Goal: Information Seeking & Learning: Find specific fact

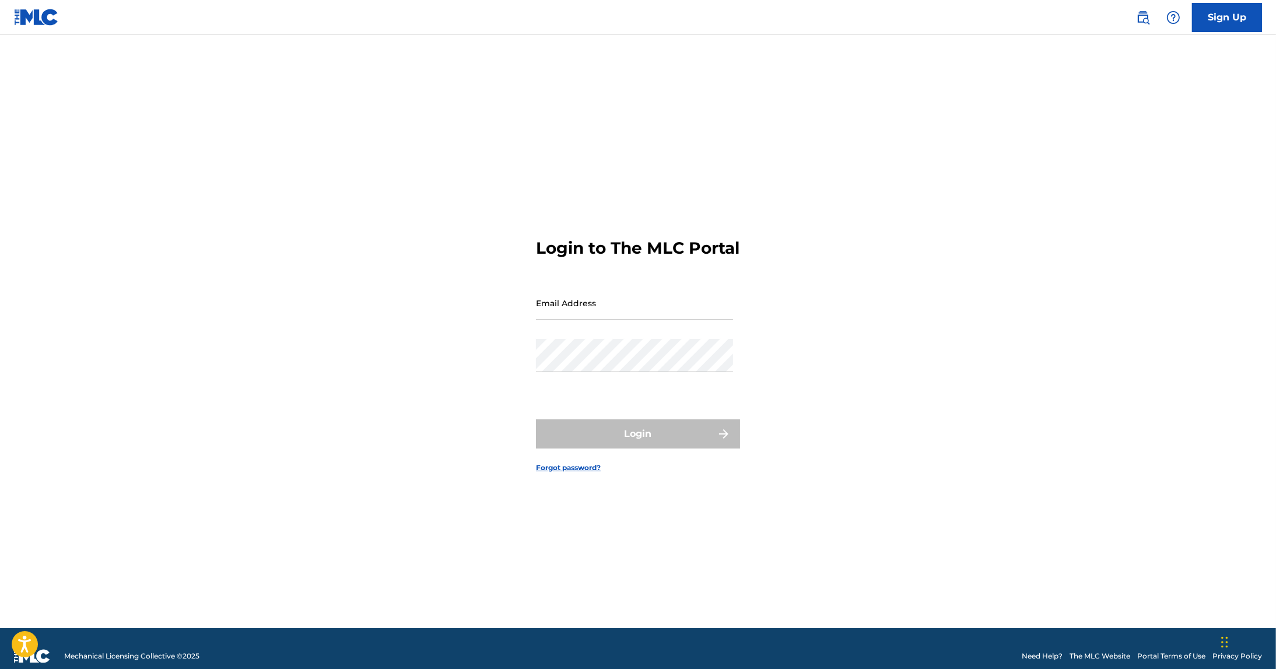
click at [595, 315] on input "Email Address" at bounding box center [634, 302] width 197 height 33
type input "[EMAIL_ADDRESS][DOMAIN_NAME]"
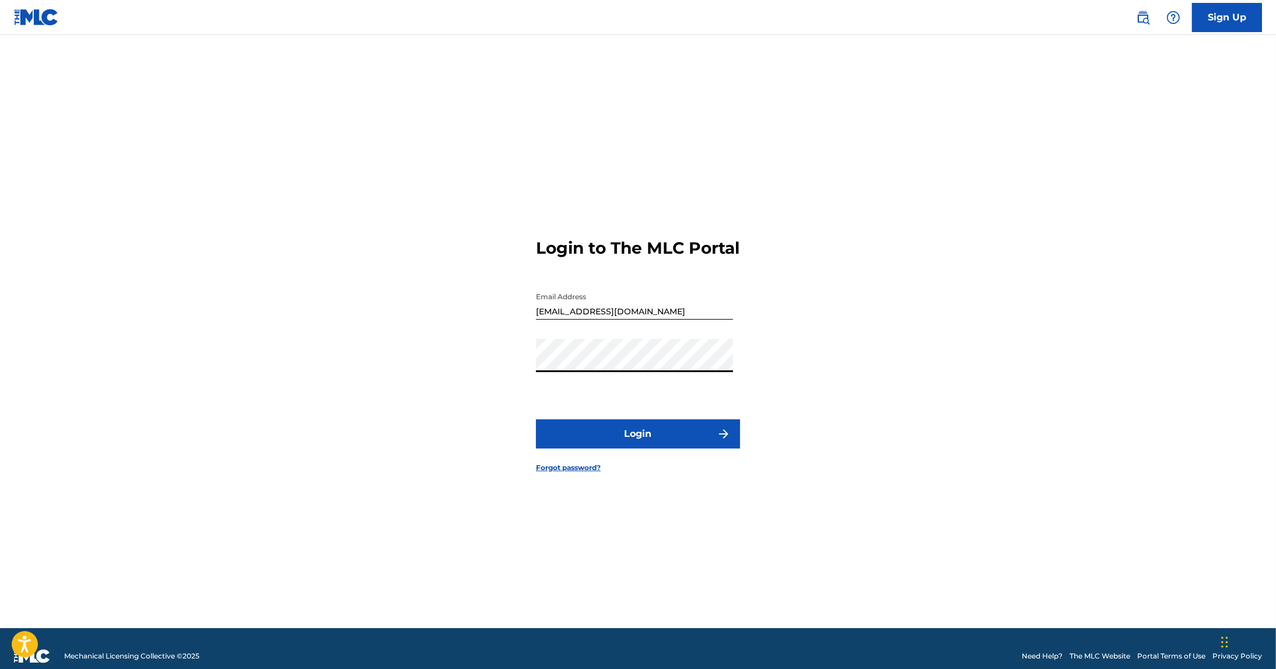
click at [646, 448] on button "Login" at bounding box center [638, 433] width 204 height 29
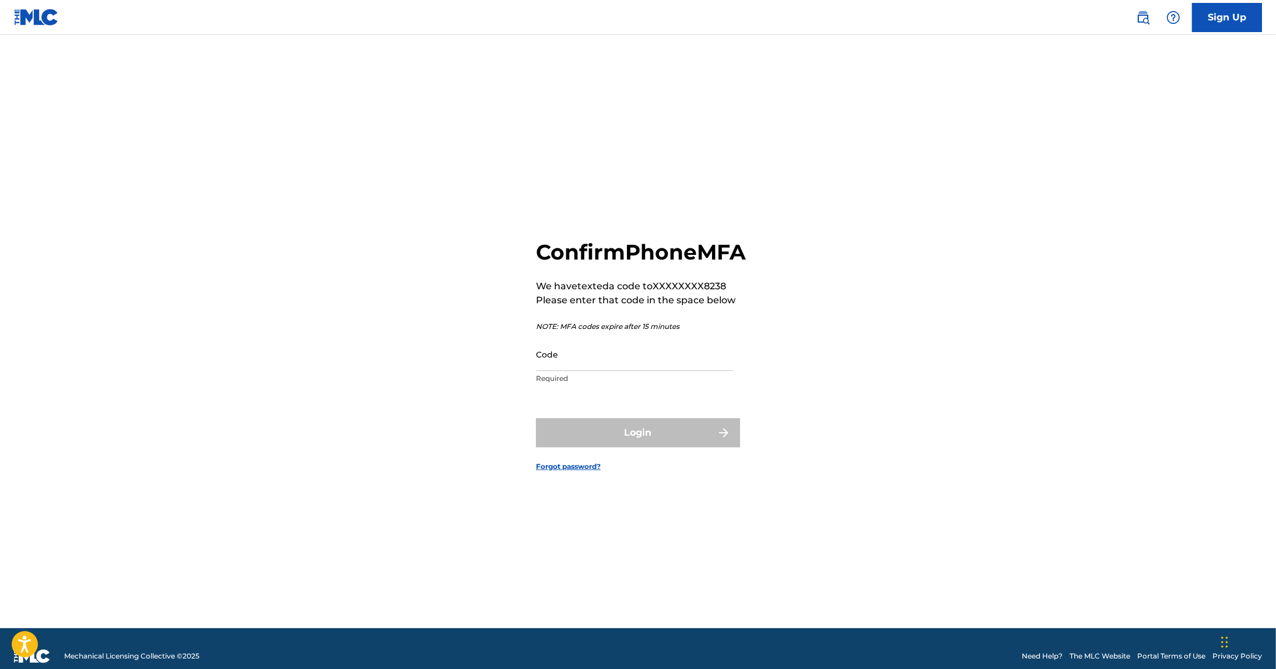
click at [547, 371] on input "Code" at bounding box center [634, 354] width 197 height 33
type input "168750"
click at [536, 418] on button "Login" at bounding box center [638, 432] width 204 height 29
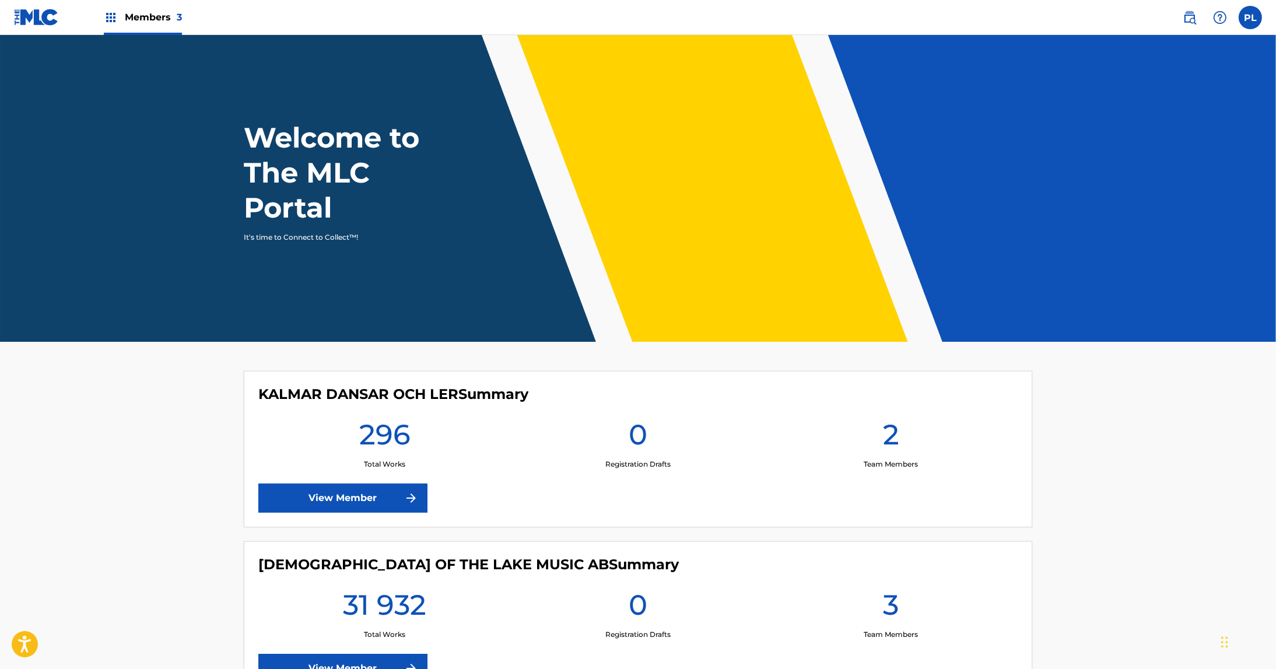
click at [1181, 24] on link at bounding box center [1189, 17] width 23 height 23
click at [335, 495] on link "View Member" at bounding box center [342, 498] width 169 height 29
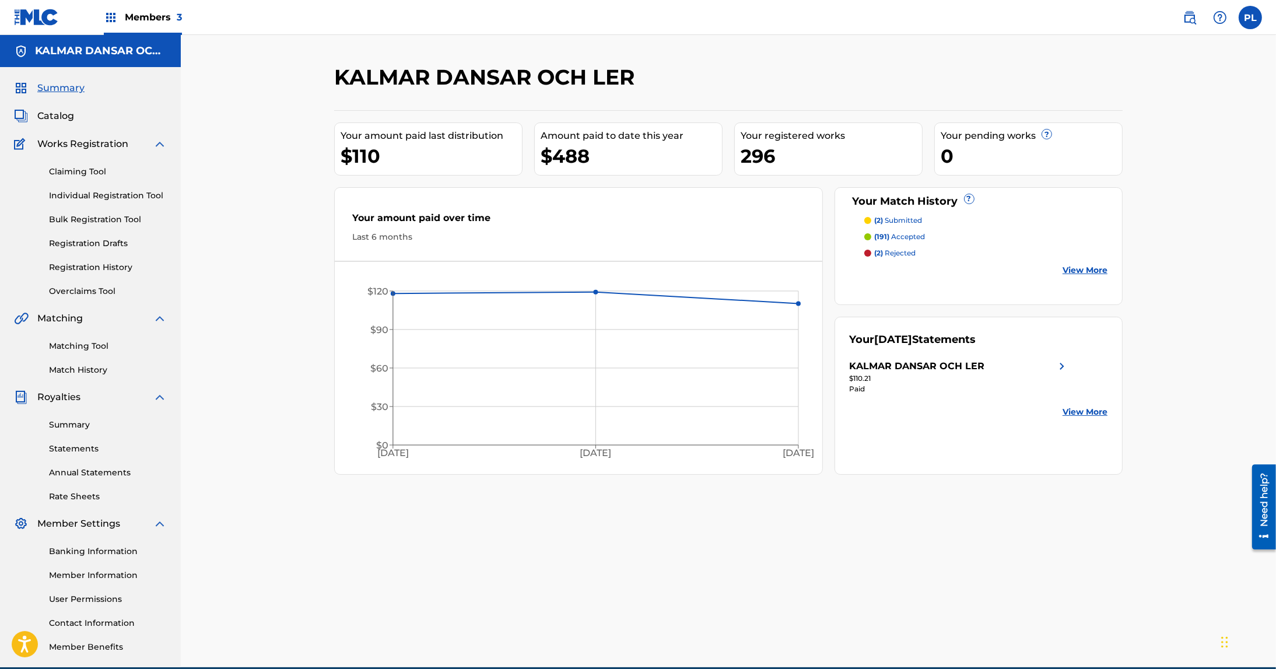
click at [87, 171] on link "Claiming Tool" at bounding box center [108, 172] width 118 height 12
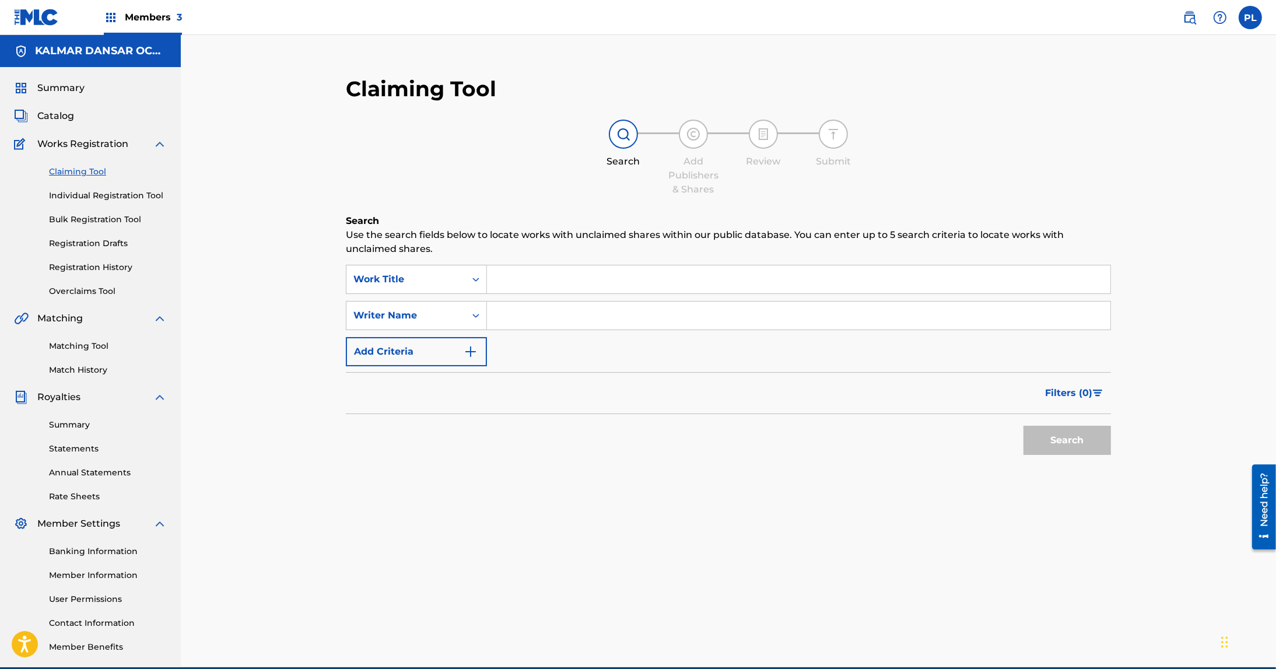
click at [540, 273] on input "Search Form" at bounding box center [799, 279] width 624 height 28
type input "hotelljazz"
click at [1024, 426] on button "Search" at bounding box center [1067, 440] width 87 height 29
drag, startPoint x: 564, startPoint y: 276, endPoint x: 227, endPoint y: 304, distance: 337.8
click at [227, 304] on div "Claiming Tool Search Add Publishers & Shares Review Submit Search Use the searc…" at bounding box center [728, 351] width 1095 height 632
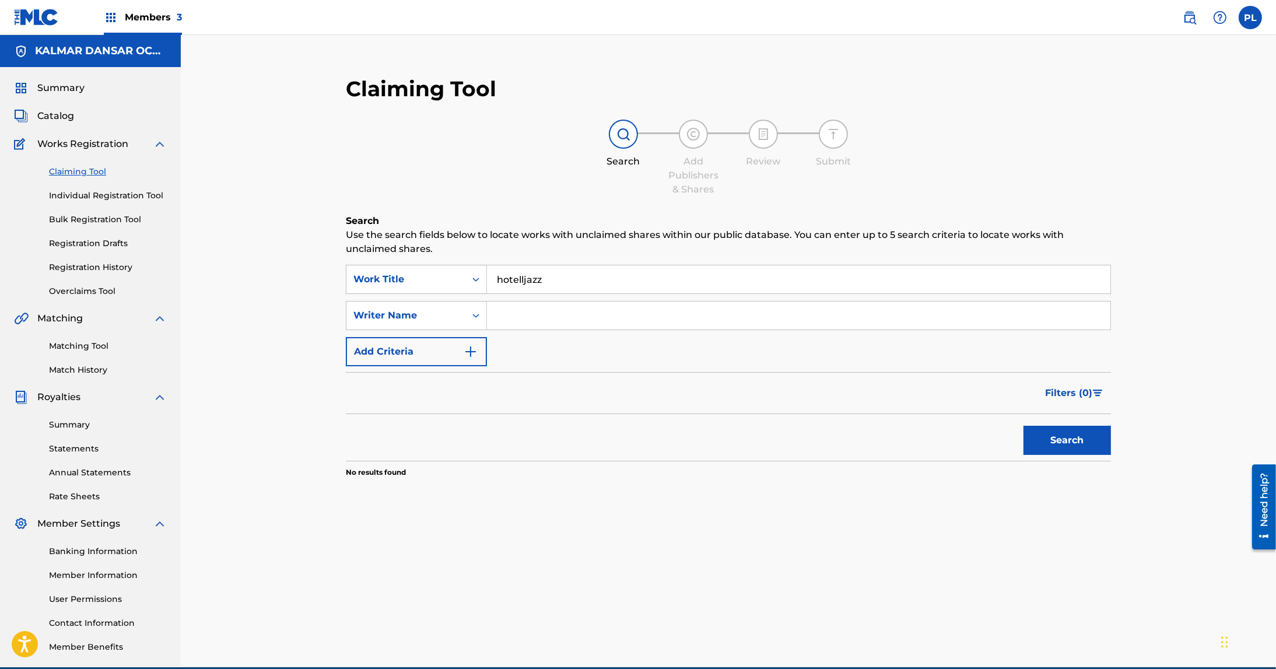
click at [1187, 27] on link at bounding box center [1189, 17] width 23 height 23
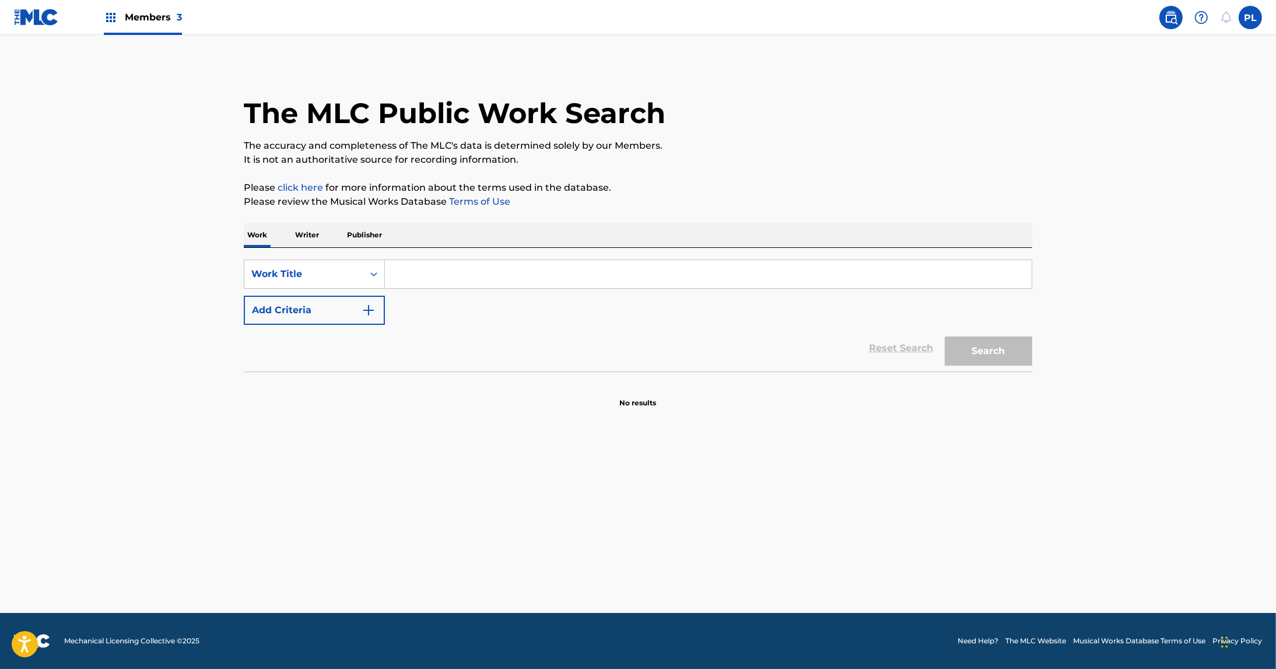
click at [405, 269] on input "Search Form" at bounding box center [708, 274] width 647 height 28
paste input "hotelljazz"
click at [945, 337] on button "Search" at bounding box center [988, 351] width 87 height 29
click at [999, 359] on button "Search" at bounding box center [988, 351] width 87 height 29
drag, startPoint x: 522, startPoint y: 267, endPoint x: 162, endPoint y: 280, distance: 360.1
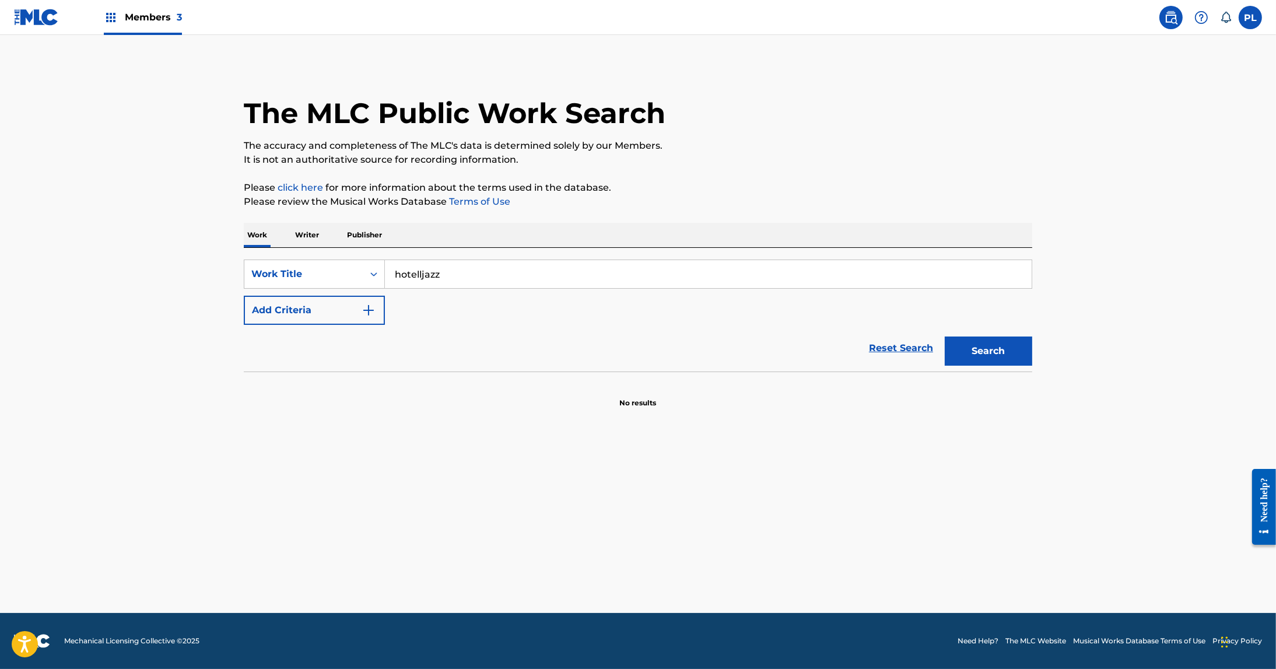
click at [163, 281] on main "The MLC Public Work Search The accuracy and completeness of The MLC's data is d…" at bounding box center [638, 324] width 1276 height 578
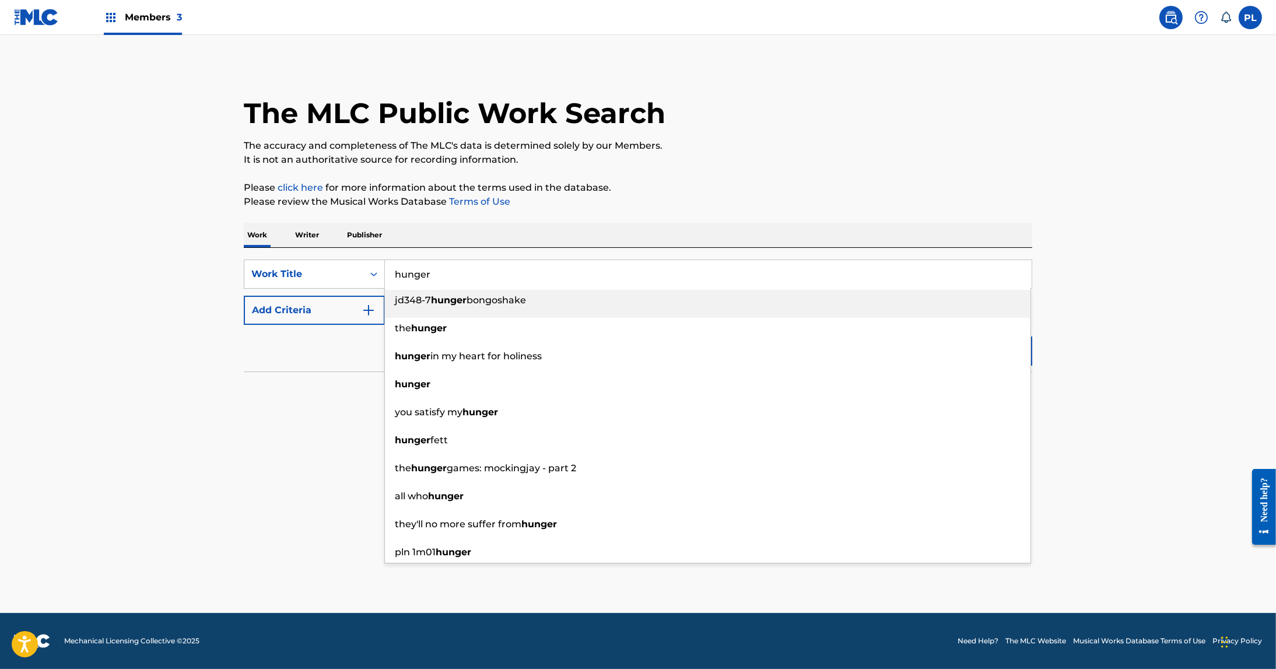
type input "hunger"
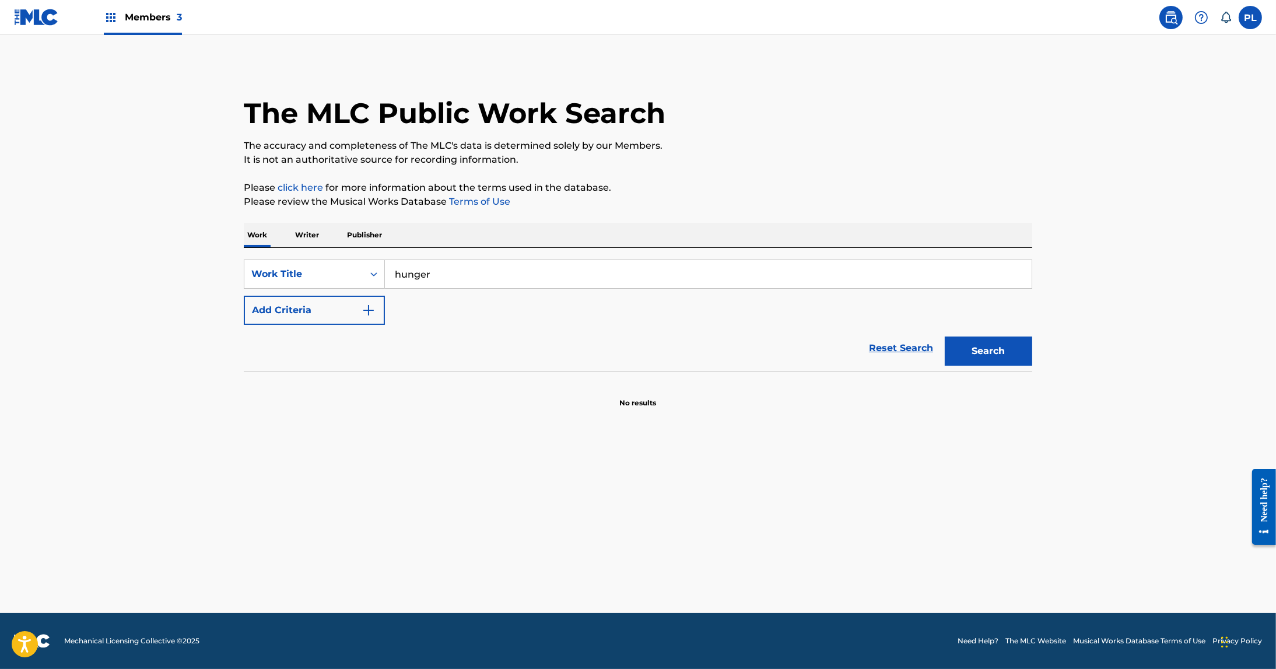
click at [327, 303] on button "Add Criteria" at bounding box center [314, 310] width 141 height 29
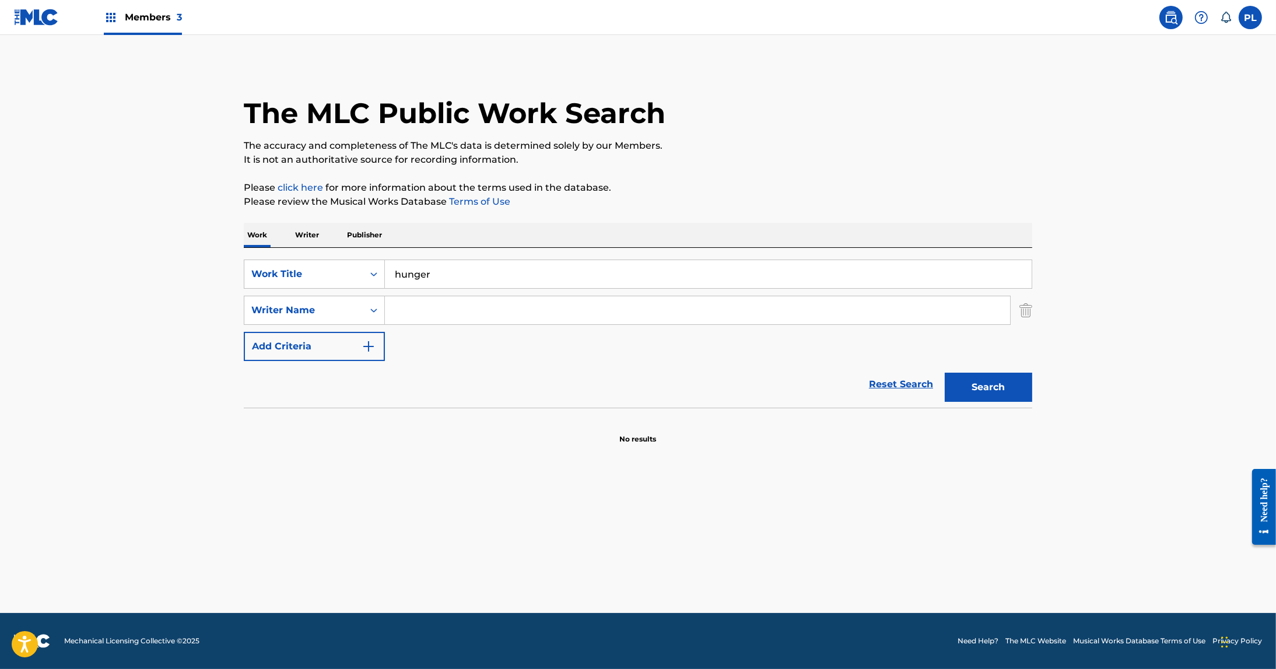
click at [472, 305] on input "Search Form" at bounding box center [697, 310] width 625 height 28
type input "wahl"
click at [945, 373] on button "Search" at bounding box center [988, 387] width 87 height 29
drag, startPoint x: 532, startPoint y: 278, endPoint x: 0, endPoint y: 336, distance: 535.1
click at [0, 336] on main "The MLC Public Work Search The accuracy and completeness of The MLC's data is d…" at bounding box center [638, 324] width 1276 height 578
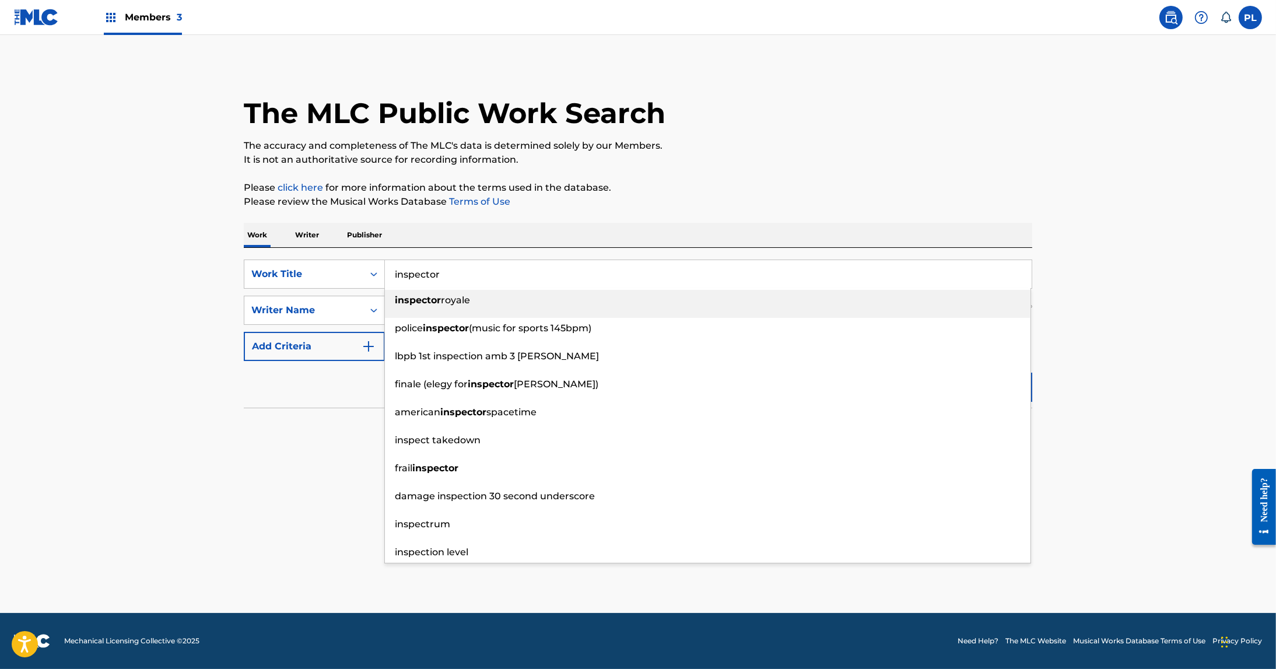
type input "inspector"
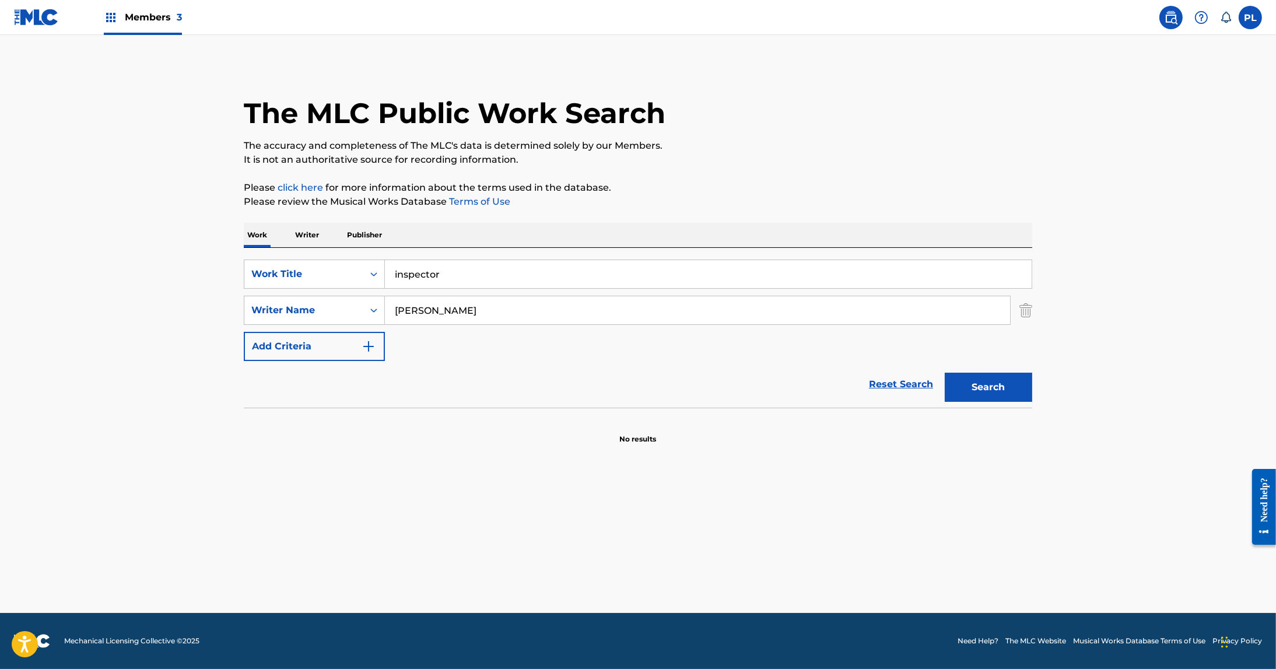
drag, startPoint x: 440, startPoint y: 316, endPoint x: 177, endPoint y: 340, distance: 264.8
click at [177, 340] on main "The MLC Public Work Search The accuracy and completeness of The MLC's data is d…" at bounding box center [638, 324] width 1276 height 578
type input "danell"
click at [945, 373] on button "Search" at bounding box center [988, 387] width 87 height 29
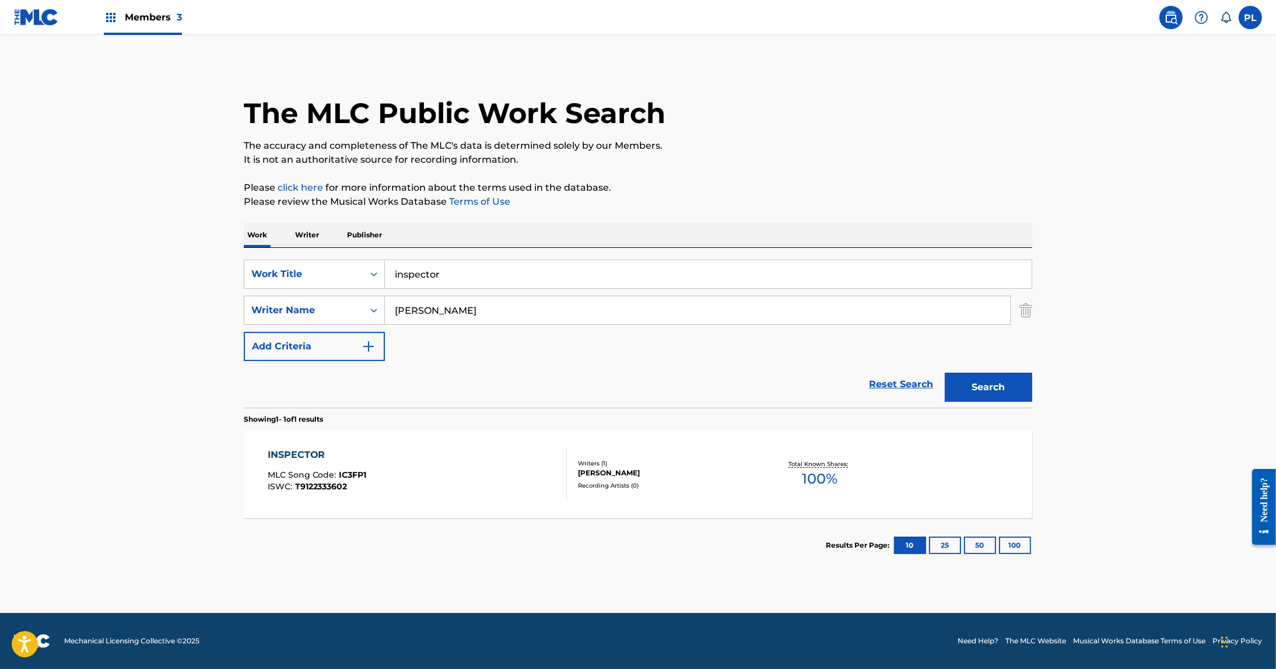
click at [672, 459] on div "Writers ( 1 )" at bounding box center [666, 463] width 176 height 9
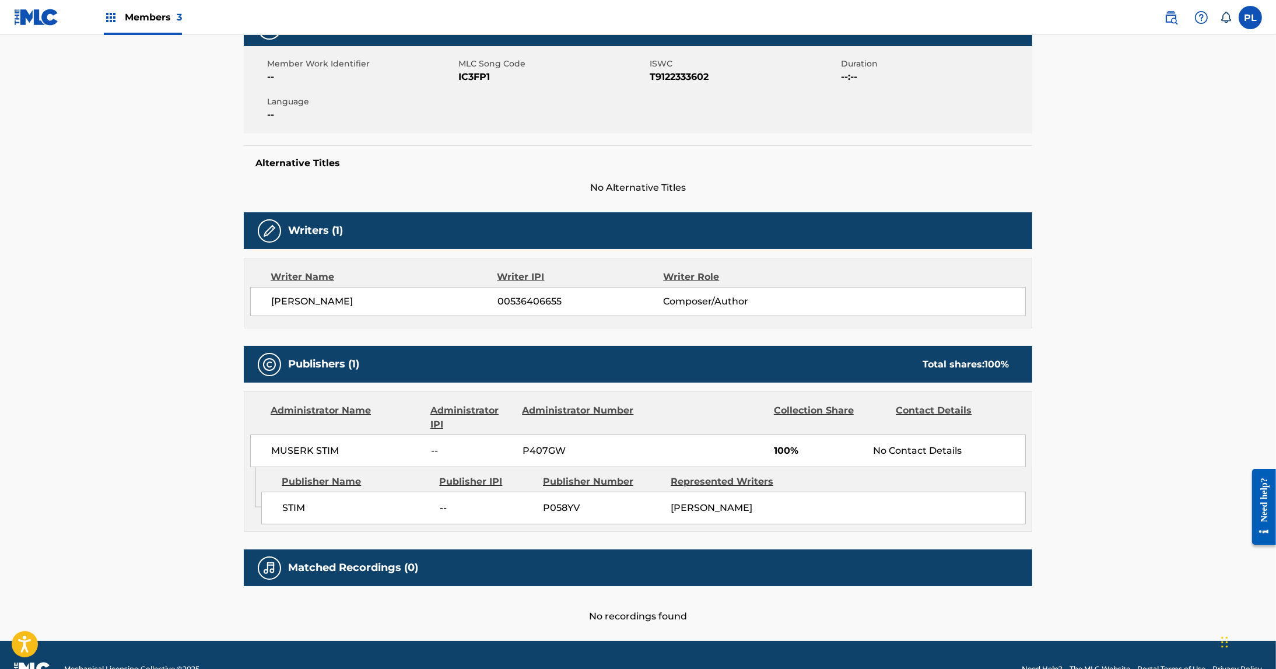
scroll to position [225, 0]
